Goal: Find specific page/section: Find specific page/section

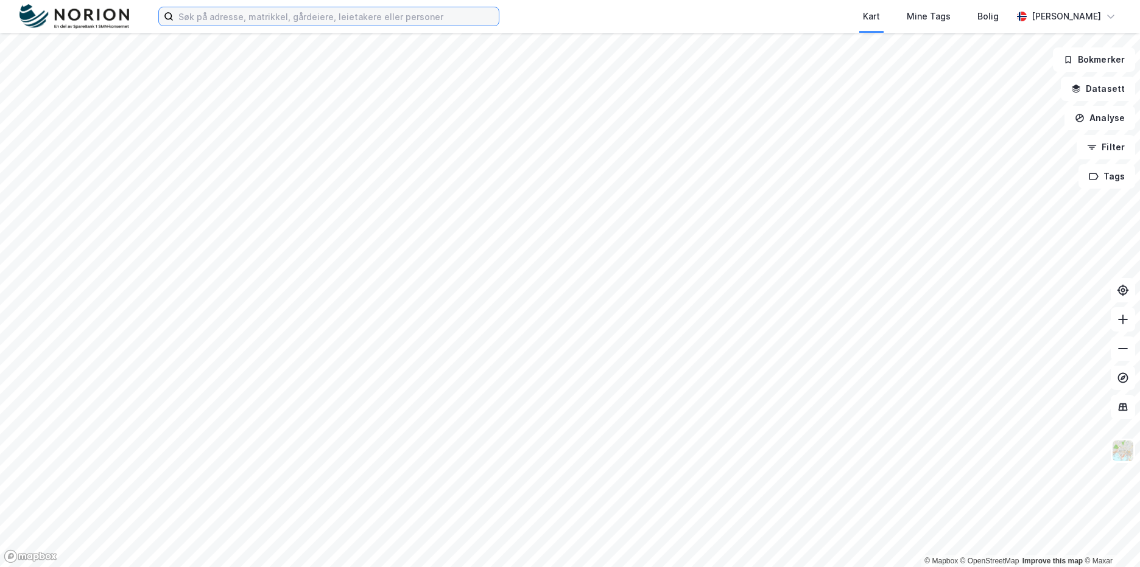
click at [226, 13] on input at bounding box center [336, 16] width 325 height 18
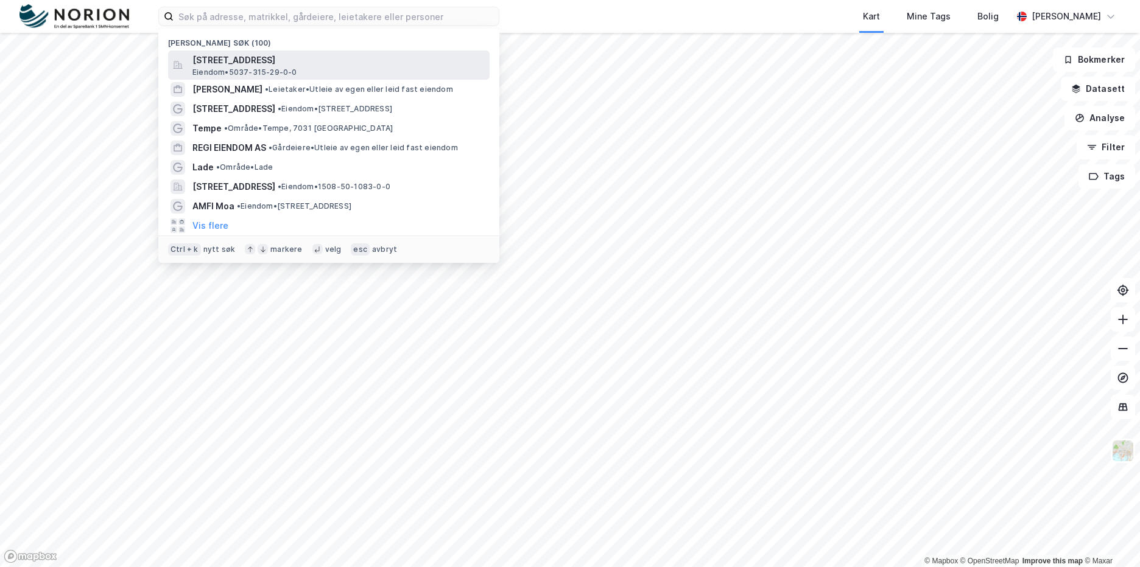
click at [265, 60] on span "[STREET_ADDRESS]" at bounding box center [338, 60] width 292 height 15
